Goal: Find specific page/section: Find specific page/section

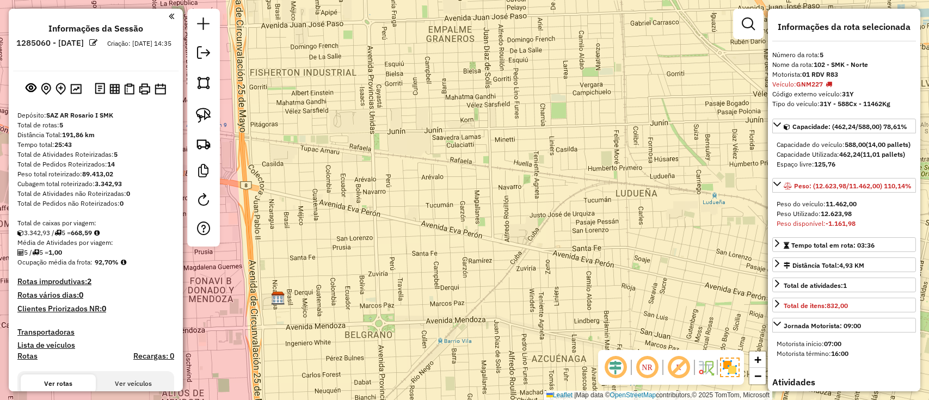
select select "**********"
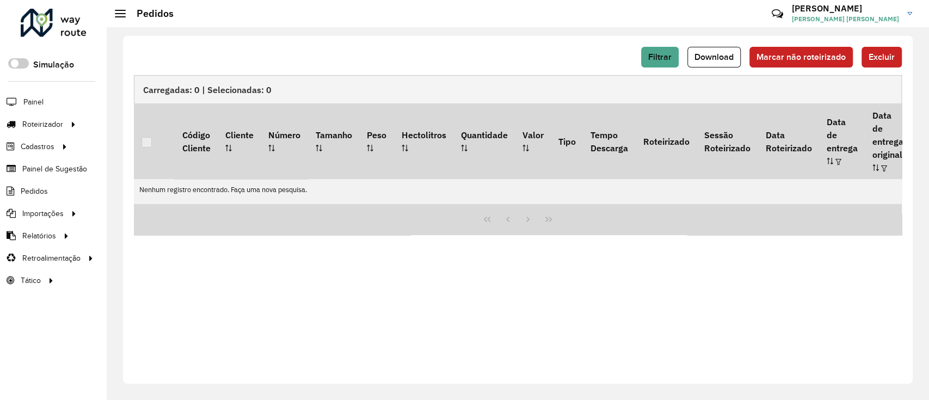
click at [69, 4] on div "Roteirizador AmbevTech Simulação Painel Roteirizador Entregas Cadastros Checkpo…" at bounding box center [53, 200] width 107 height 400
click at [76, 20] on div at bounding box center [54, 23] width 66 height 28
